Goal: Transaction & Acquisition: Obtain resource

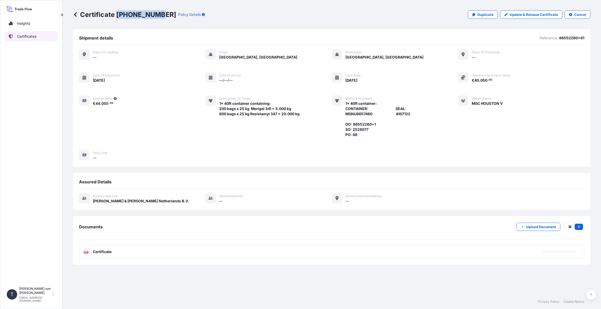
click at [27, 35] on p "Certificates" at bounding box center [27, 36] width 20 height 5
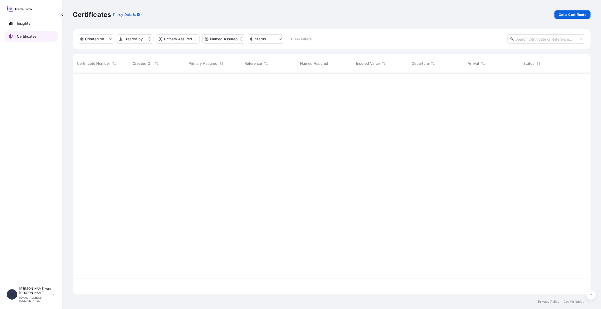
scroll to position [221, 514]
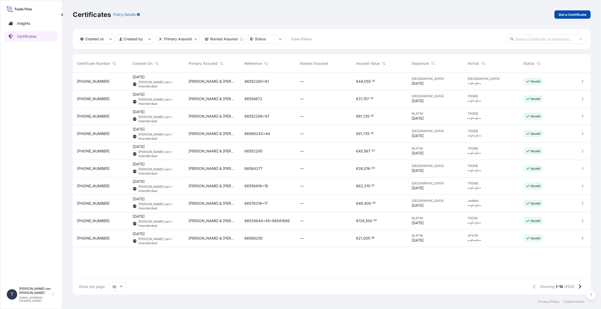
click at [571, 15] on p "Get a Certificate" at bounding box center [573, 14] width 28 height 5
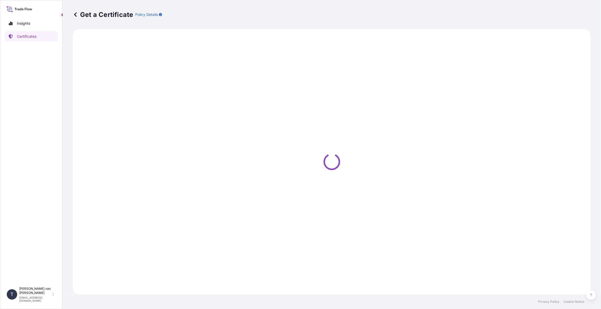
select select "Sea"
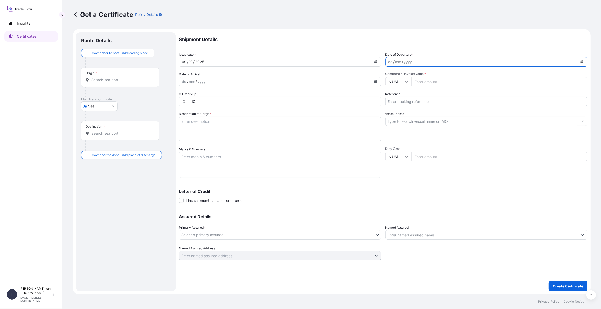
click at [582, 62] on icon "Calendar" at bounding box center [582, 61] width 3 height 3
click at [413, 104] on div "8" at bounding box center [414, 105] width 9 height 9
click at [418, 83] on input "Commercial Invoice Value *" at bounding box center [500, 81] width 176 height 9
type input "37600"
click at [414, 102] on input "Reference" at bounding box center [487, 101] width 202 height 9
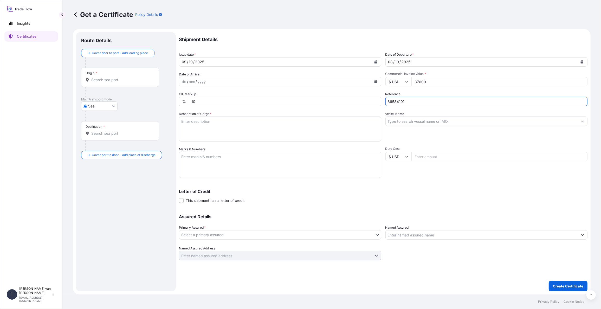
type input "86584191"
click at [395, 122] on input "Vessel Name" at bounding box center [482, 121] width 193 height 9
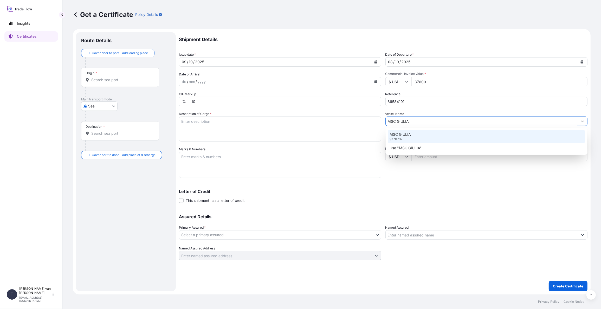
click at [401, 135] on p "MSC GIULIA" at bounding box center [400, 134] width 21 height 5
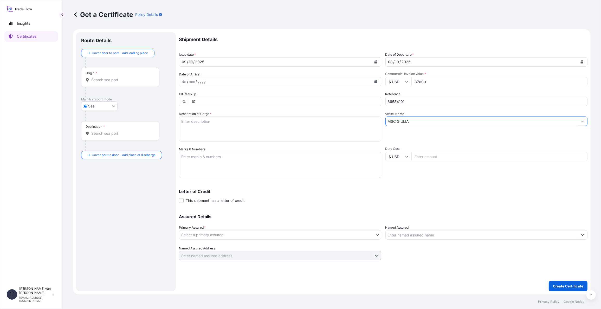
type input "MSC GIULIA"
click at [190, 123] on textarea "Description of Cargo *" at bounding box center [280, 129] width 202 height 25
drag, startPoint x: 210, startPoint y: 120, endPoint x: 179, endPoint y: 120, distance: 31.5
click at [179, 120] on textarea "1x 40ft container containing: 800 bags x 25 kg Merigel 300 = 20.000 kg" at bounding box center [280, 129] width 202 height 25
type textarea "1x 40ft container containing: 800 bags x 25 kg Merigel 300 = 20.000 kg"
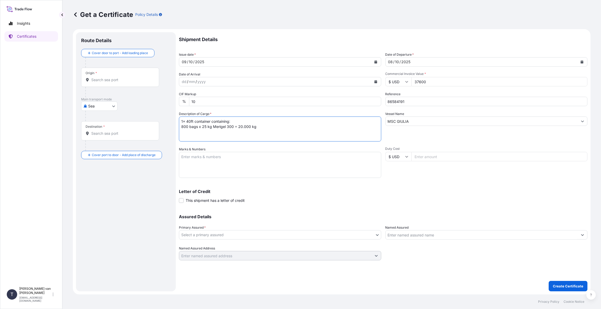
click at [193, 159] on textarea "Marks & Numbers" at bounding box center [280, 165] width 202 height 26
paste textarea "1x 40ft container"
type textarea "1x 40ft container: CONTAINER: SEAL: MSMU5187210 A107112 DO: 86584191 SO: 259675…"
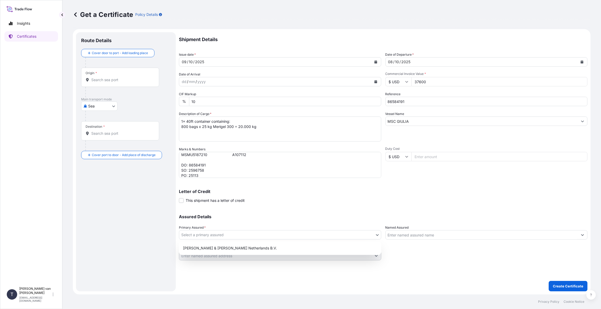
click at [196, 237] on body "Insights Certificates T [PERSON_NAME] van t Hoenderdaal [EMAIL_ADDRESS][DOMAIN_…" at bounding box center [300, 154] width 601 height 309
click at [201, 248] on div "[PERSON_NAME] & [PERSON_NAME] Netherlands B.V." at bounding box center [280, 248] width 198 height 9
select select "31666"
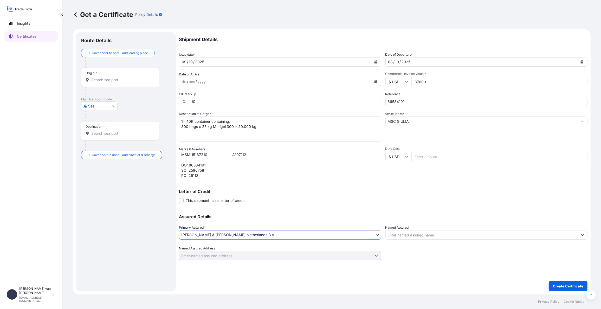
click at [103, 80] on input "Origin *" at bounding box center [121, 79] width 61 height 5
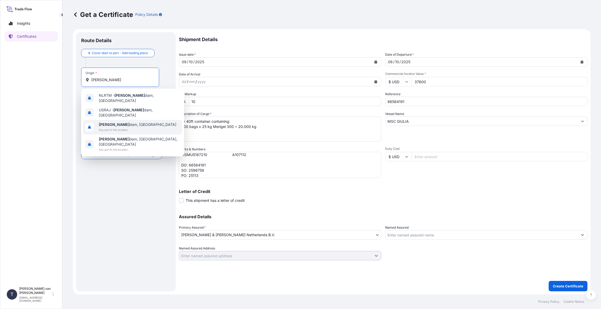
click at [114, 127] on span "Any port in this location" at bounding box center [138, 129] width 78 height 5
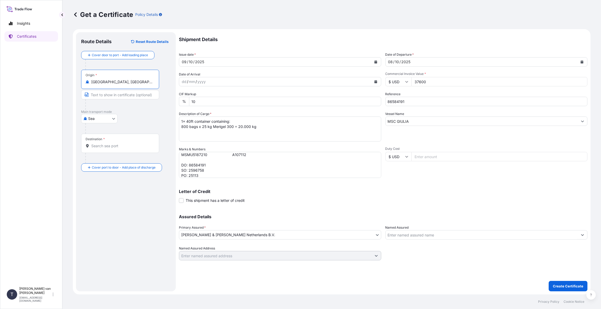
type input "[GEOGRAPHIC_DATA], [GEOGRAPHIC_DATA]"
click at [107, 141] on div "Destination *" at bounding box center [120, 143] width 78 height 19
click at [107, 143] on input "Destination *" at bounding box center [121, 145] width 61 height 5
type input "N"
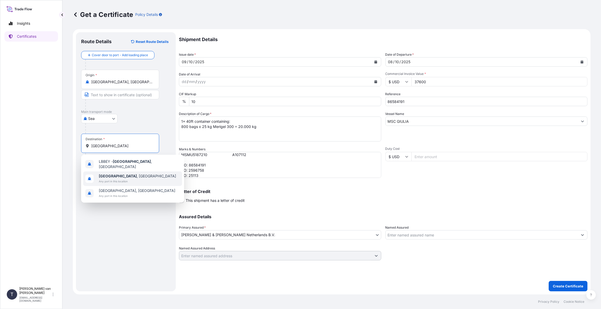
click at [131, 175] on div "[GEOGRAPHIC_DATA] , [GEOGRAPHIC_DATA] Any port in this location" at bounding box center [132, 178] width 99 height 15
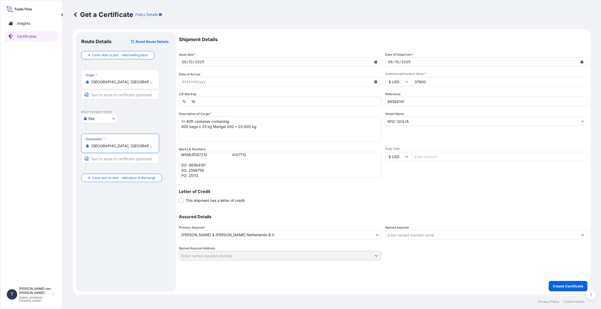
type input "[GEOGRAPHIC_DATA], [GEOGRAPHIC_DATA]"
click at [562, 286] on p "Create Certificate" at bounding box center [568, 286] width 30 height 5
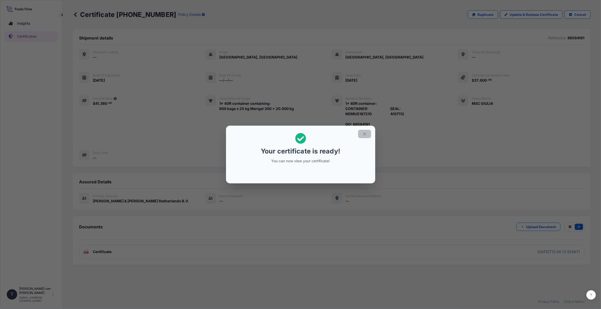
click at [363, 133] on icon "button" at bounding box center [364, 134] width 5 height 5
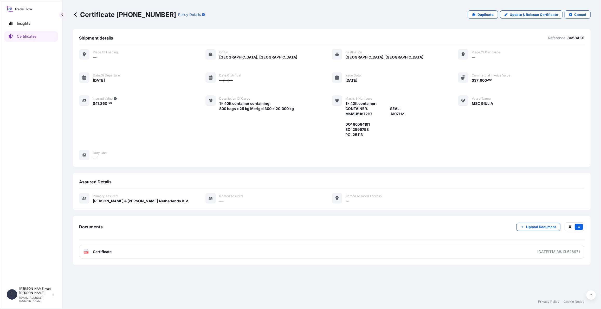
click at [151, 18] on p "Certificate [PHONE_NUMBER]" at bounding box center [124, 14] width 103 height 8
drag, startPoint x: 157, startPoint y: 14, endPoint x: 116, endPoint y: 12, distance: 40.6
click at [116, 12] on p "Certificate [PHONE_NUMBER]" at bounding box center [124, 14] width 103 height 8
copy p "[PHONE_NUMBER]"
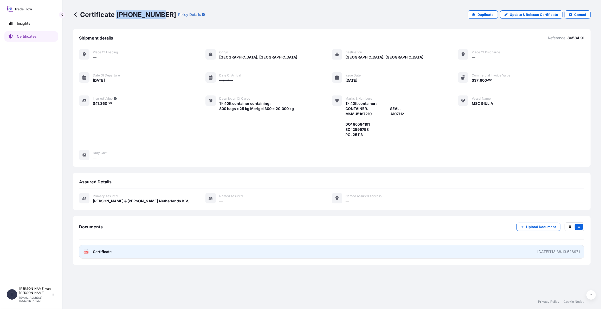
click at [106, 251] on span "Certificate" at bounding box center [102, 251] width 19 height 5
